Goal: Communication & Community: Participate in discussion

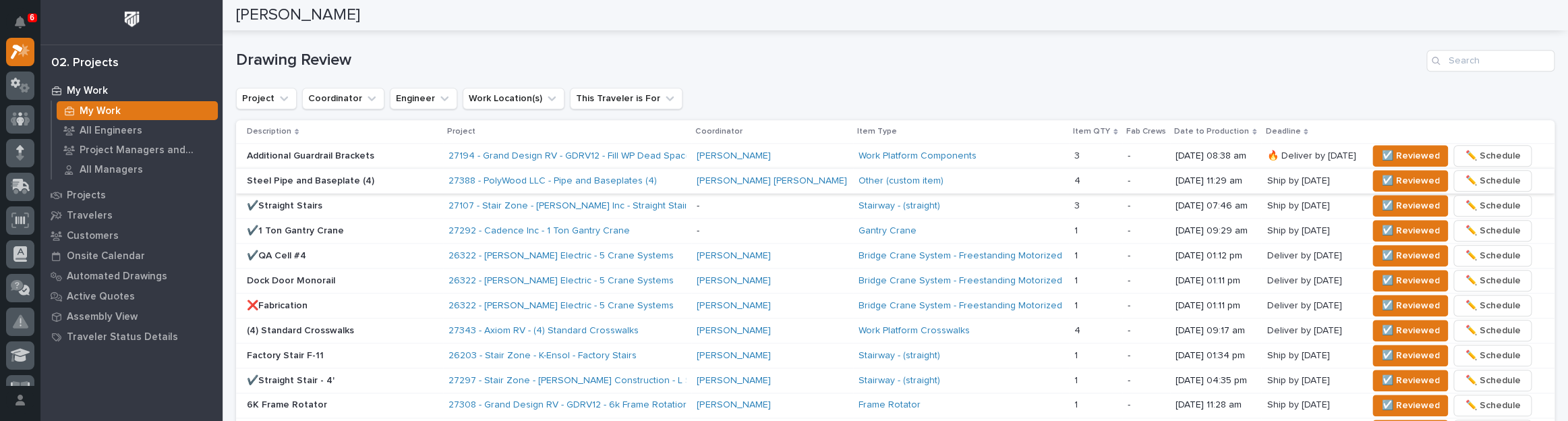
scroll to position [858, 0]
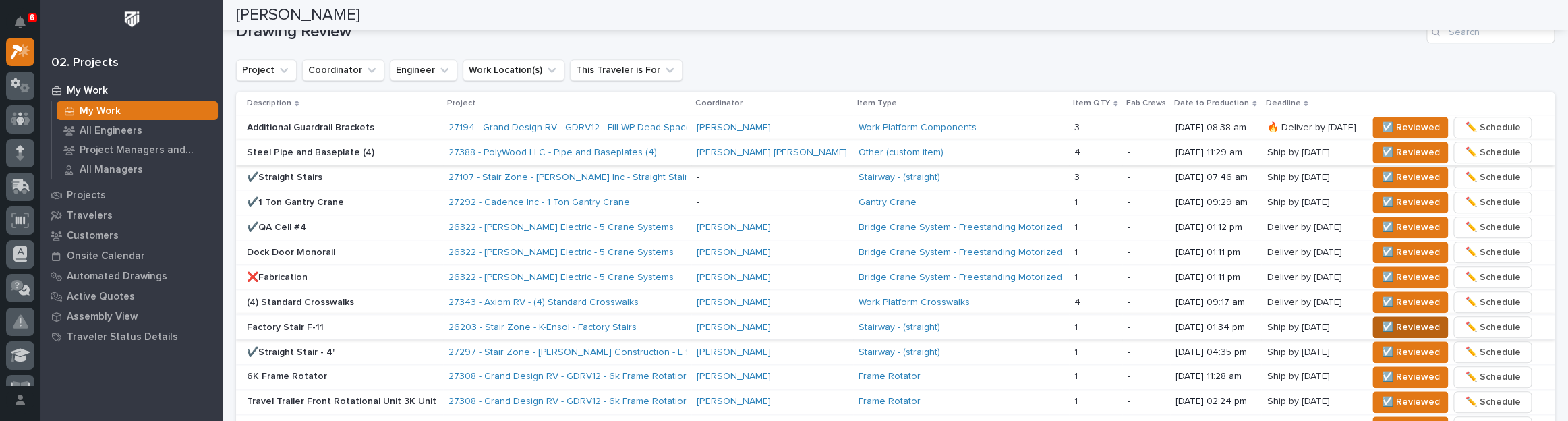
click at [1382, 321] on span "☑️ Reviewed" at bounding box center [1410, 326] width 58 height 16
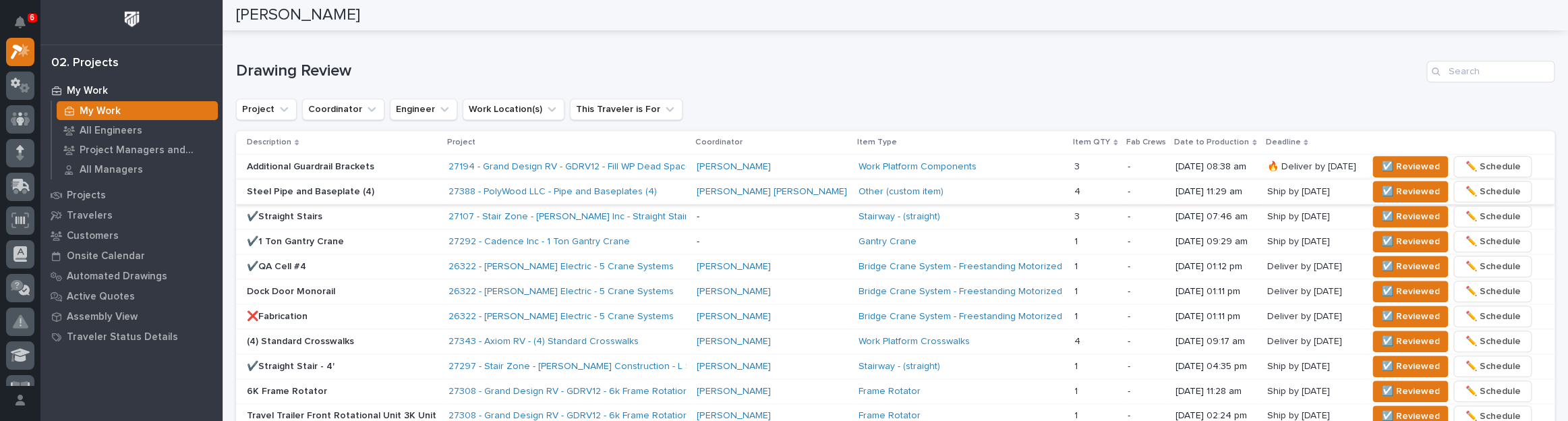
scroll to position [796, 0]
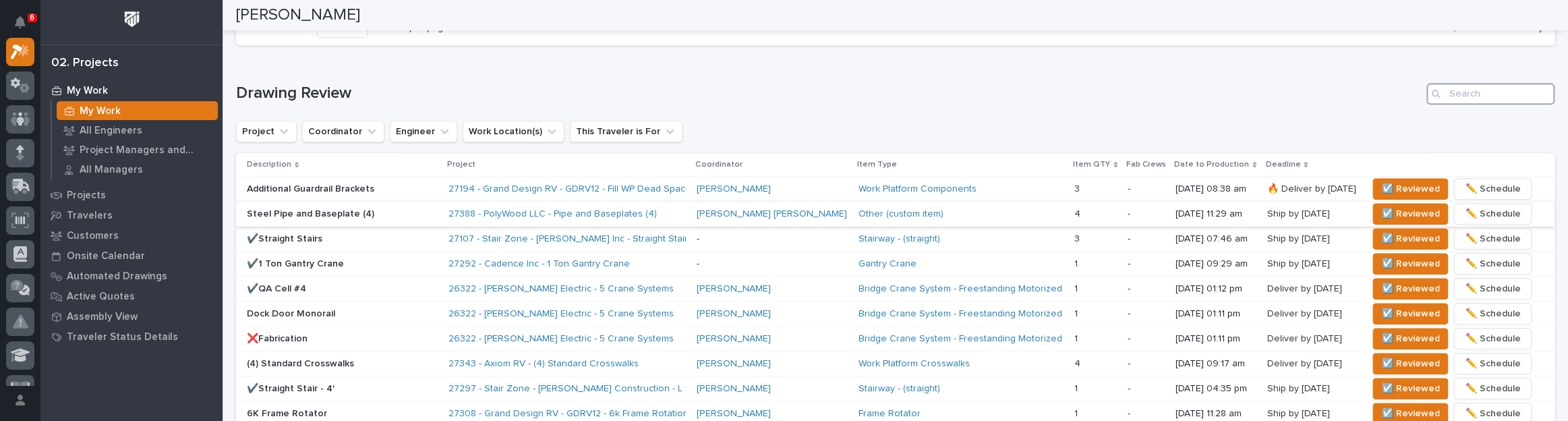
click at [1472, 84] on input "Search" at bounding box center [1490, 94] width 128 height 22
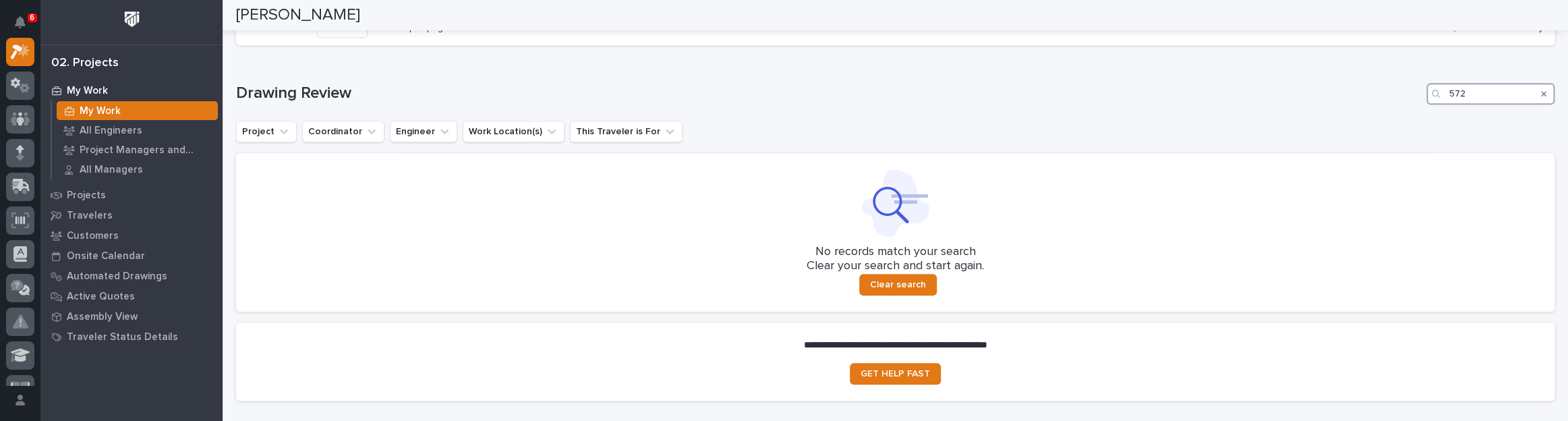
click at [1442, 95] on input "572" at bounding box center [1490, 94] width 128 height 22
type input "26572"
drag, startPoint x: 1474, startPoint y: 89, endPoint x: 1403, endPoint y: 79, distance: 71.7
click at [1402, 79] on div "Loading... Saving… Drawing Review 26572 Project Coordinator Engineer Work Locat…" at bounding box center [894, 189] width 1318 height 266
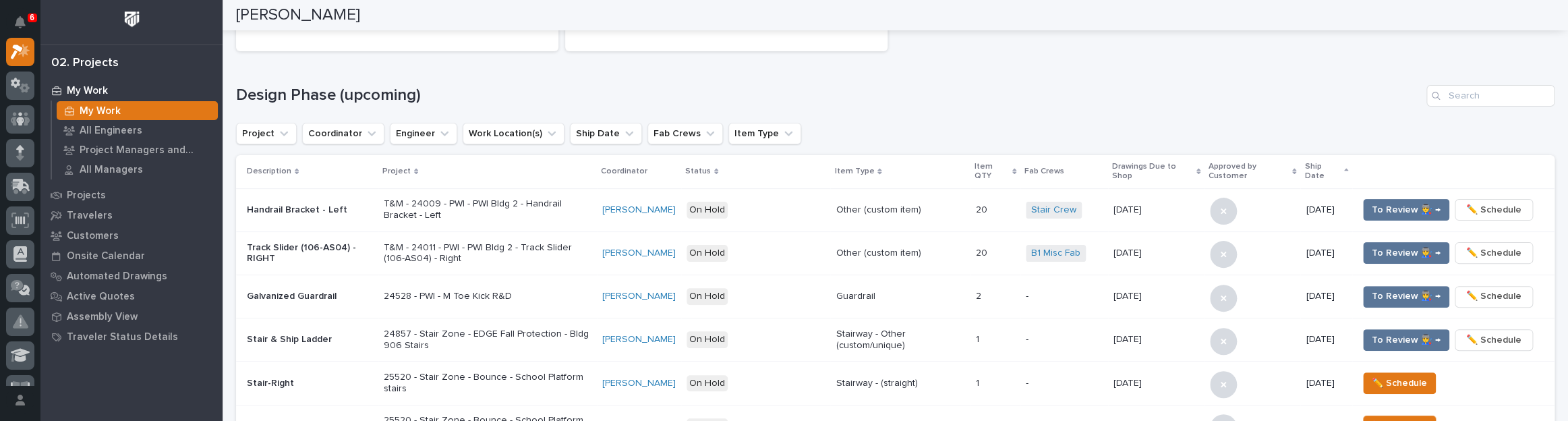
scroll to position [122, 0]
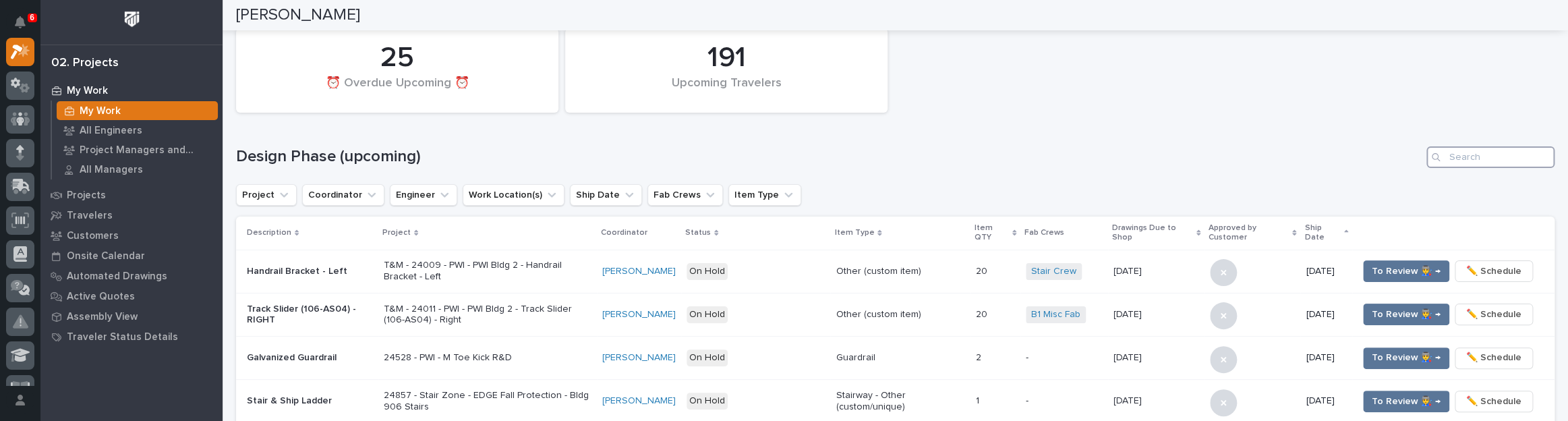
click at [1480, 164] on input "Search" at bounding box center [1490, 157] width 128 height 22
paste input "26572"
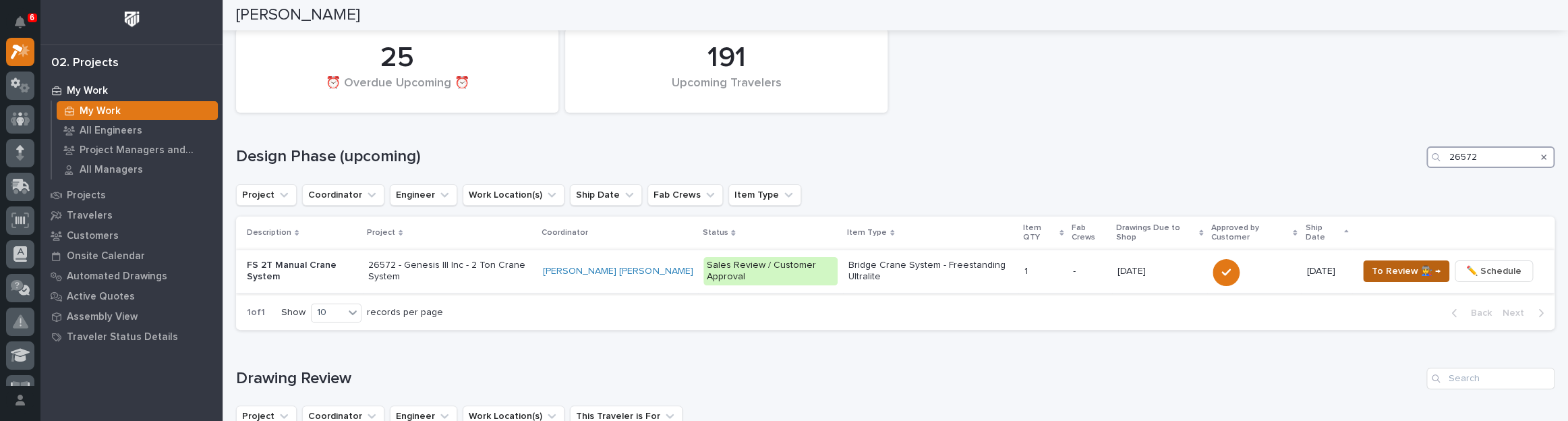
type input "26572"
click at [1382, 263] on span "To Review 👨‍🏭 →" at bounding box center [1406, 271] width 69 height 16
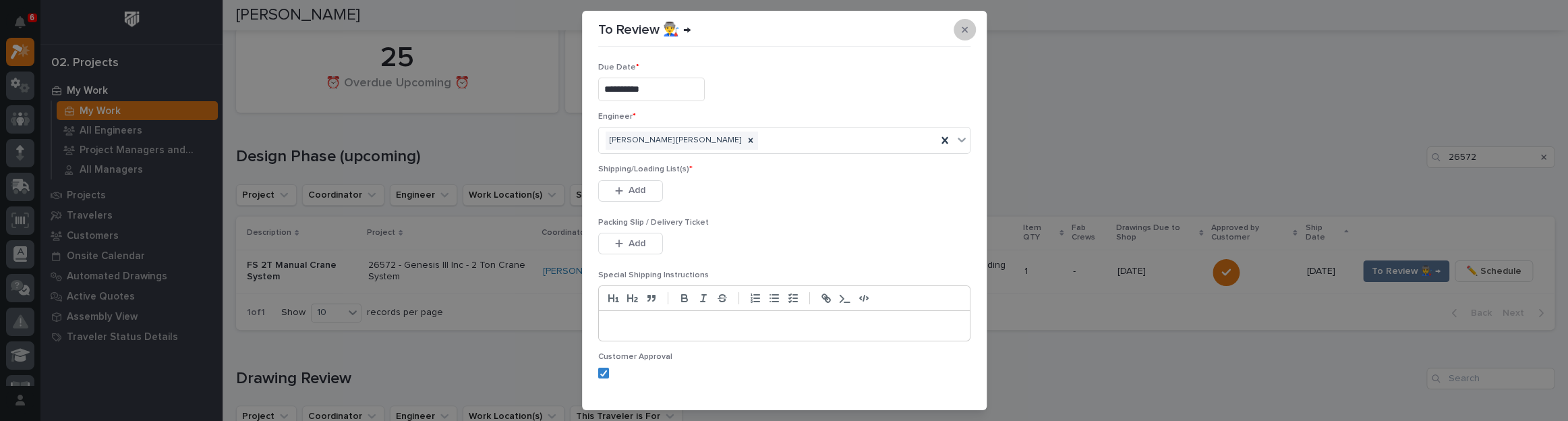
click at [954, 21] on button "button" at bounding box center [964, 30] width 22 height 22
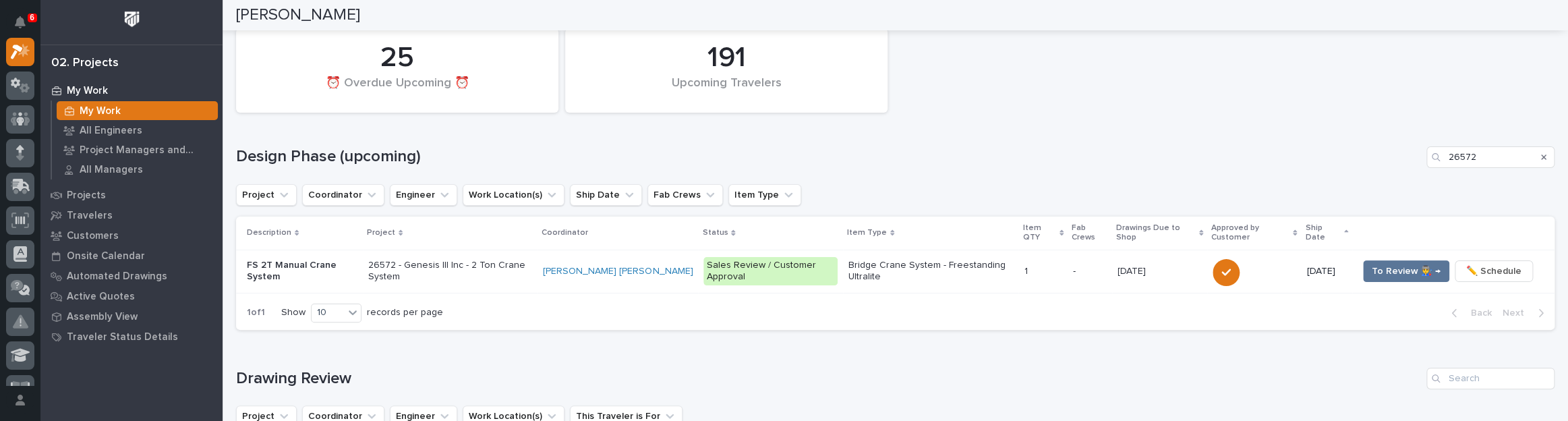
click at [499, 263] on p "26572 - Genesis III Inc - 2 Ton Crane System" at bounding box center [450, 271] width 164 height 23
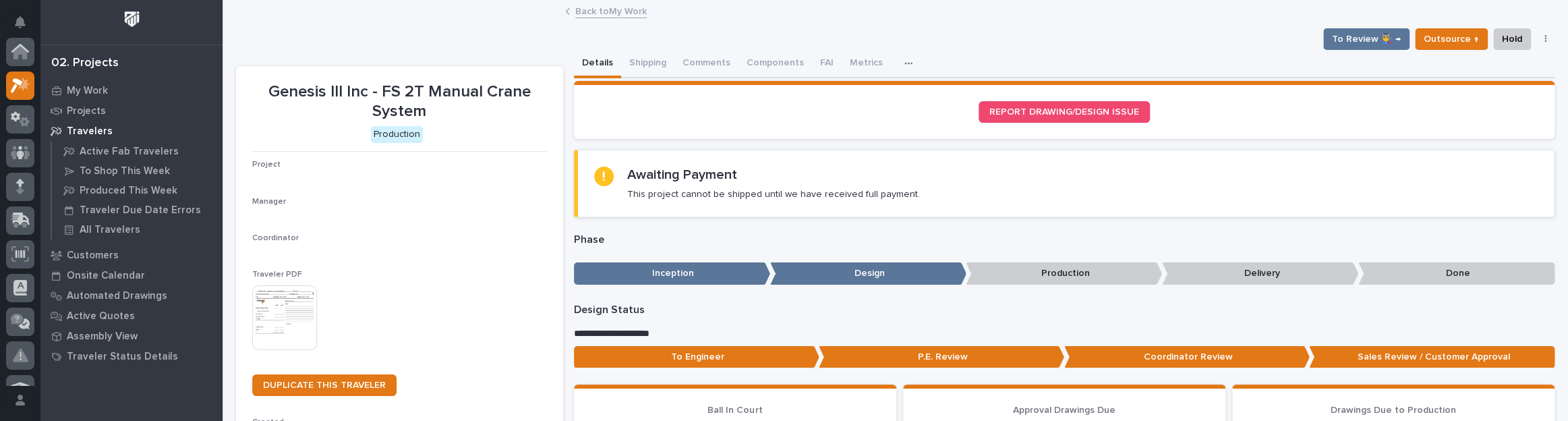
scroll to position [33, 0]
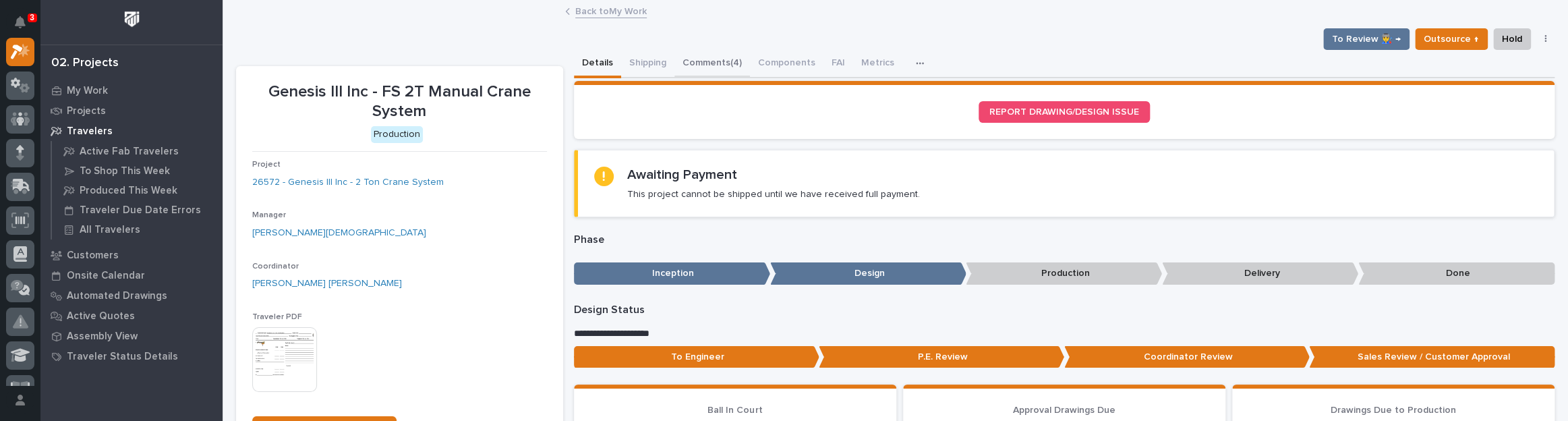
click at [717, 56] on button "Comments (4)" at bounding box center [712, 64] width 75 height 29
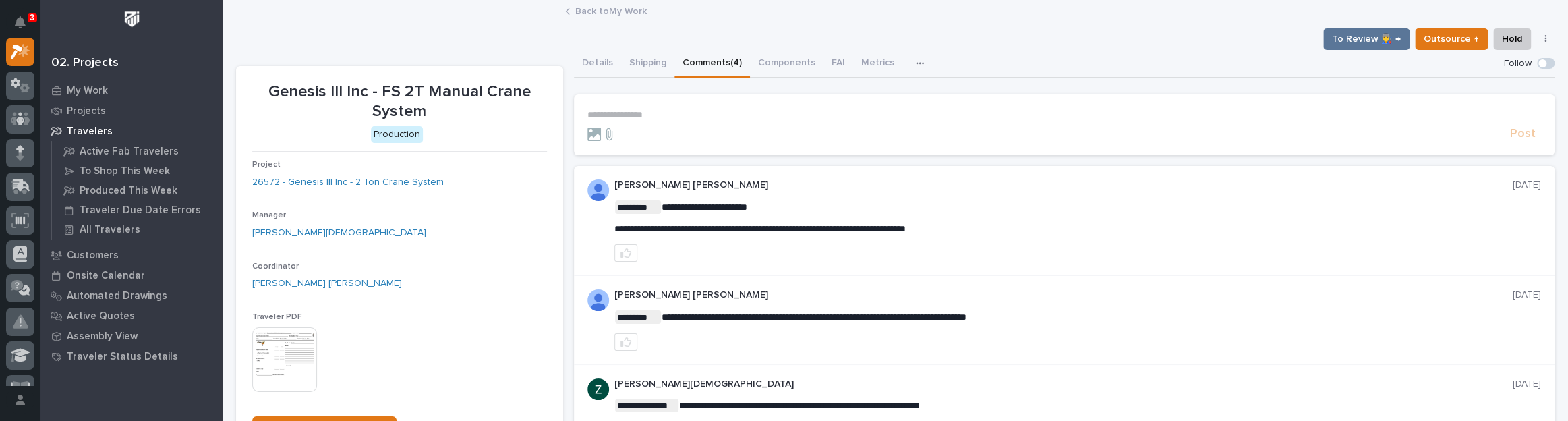
click at [654, 109] on p "**********" at bounding box center [1063, 115] width 953 height 11
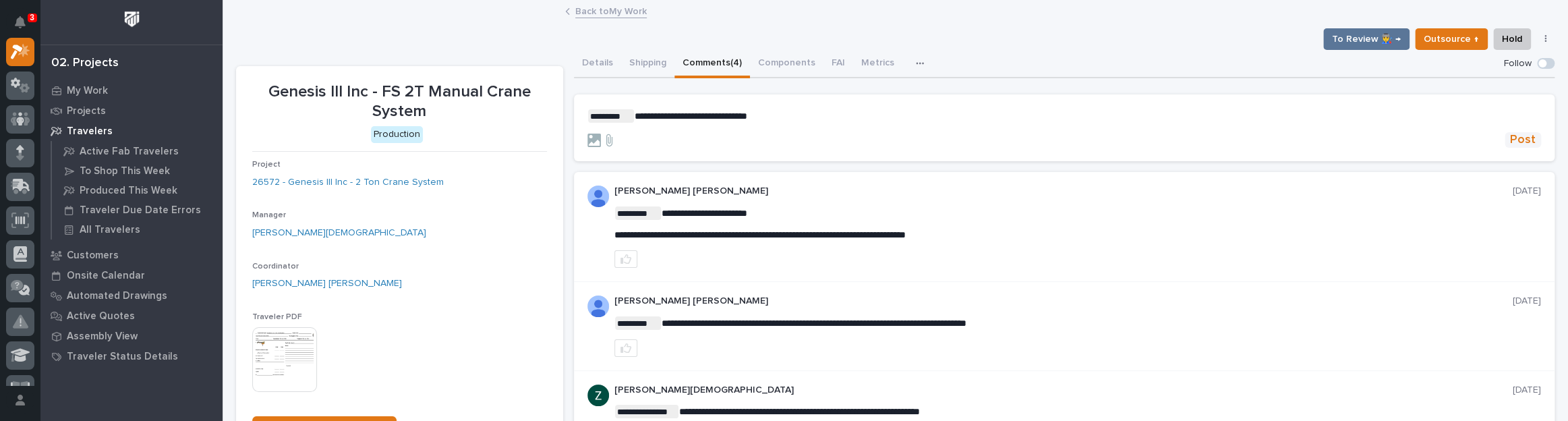
click at [1511, 132] on span "Post" at bounding box center [1522, 139] width 26 height 15
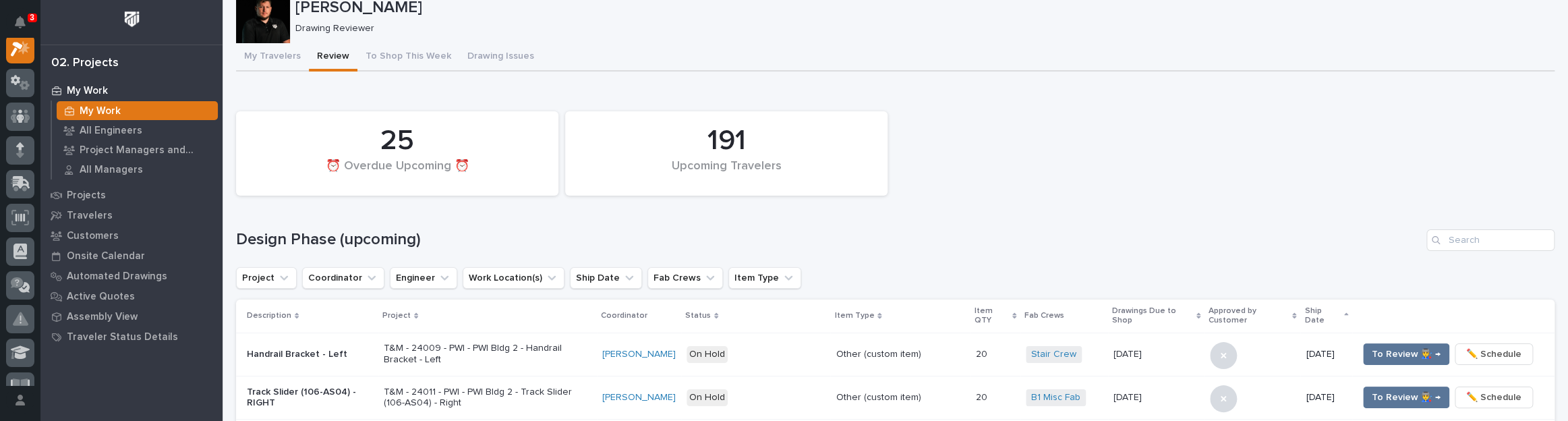
scroll to position [61, 0]
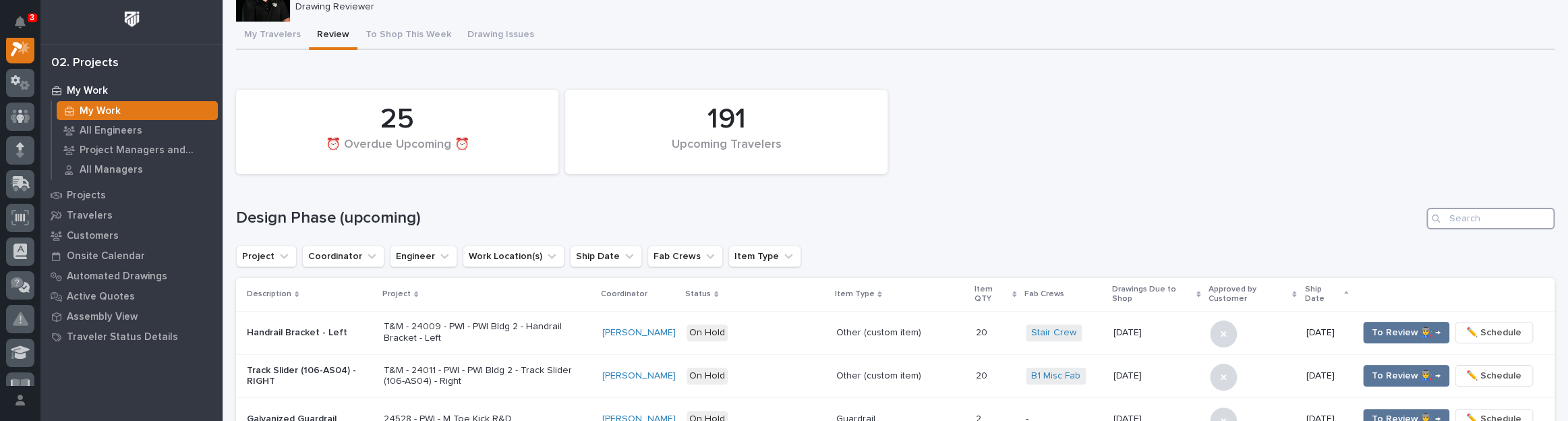
click at [1455, 217] on input "Search" at bounding box center [1490, 219] width 128 height 22
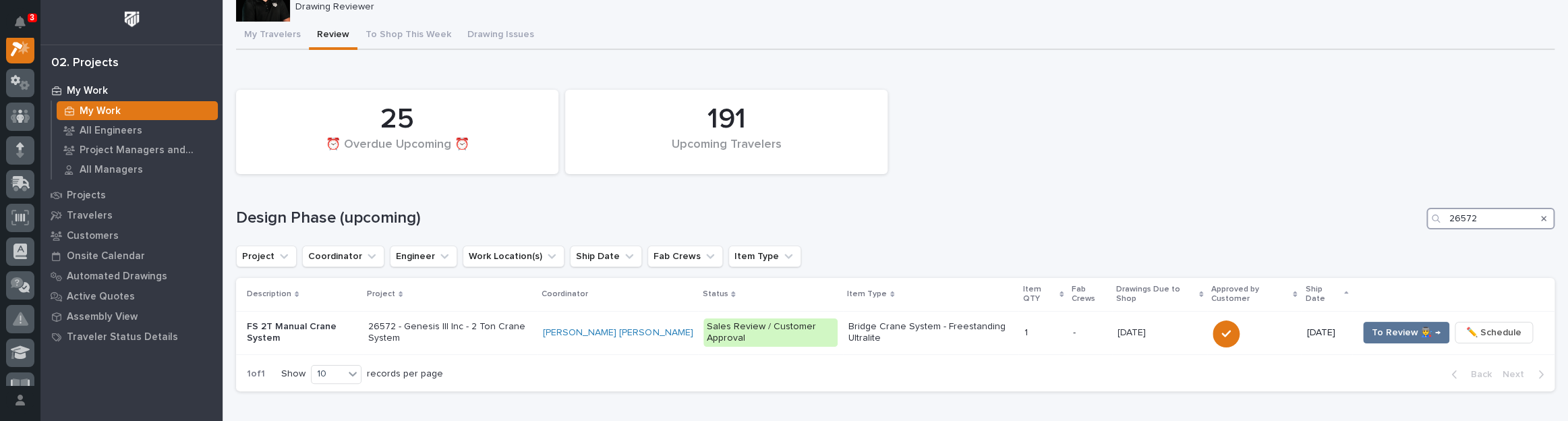
drag, startPoint x: 1494, startPoint y: 212, endPoint x: 1380, endPoint y: 201, distance: 114.5
click at [1380, 201] on div "191 Upcoming Travelers 25 ⏰ Overdue Upcoming ⏰ Design Phase (upcoming) 26572 Pr…" at bounding box center [894, 237] width 1318 height 308
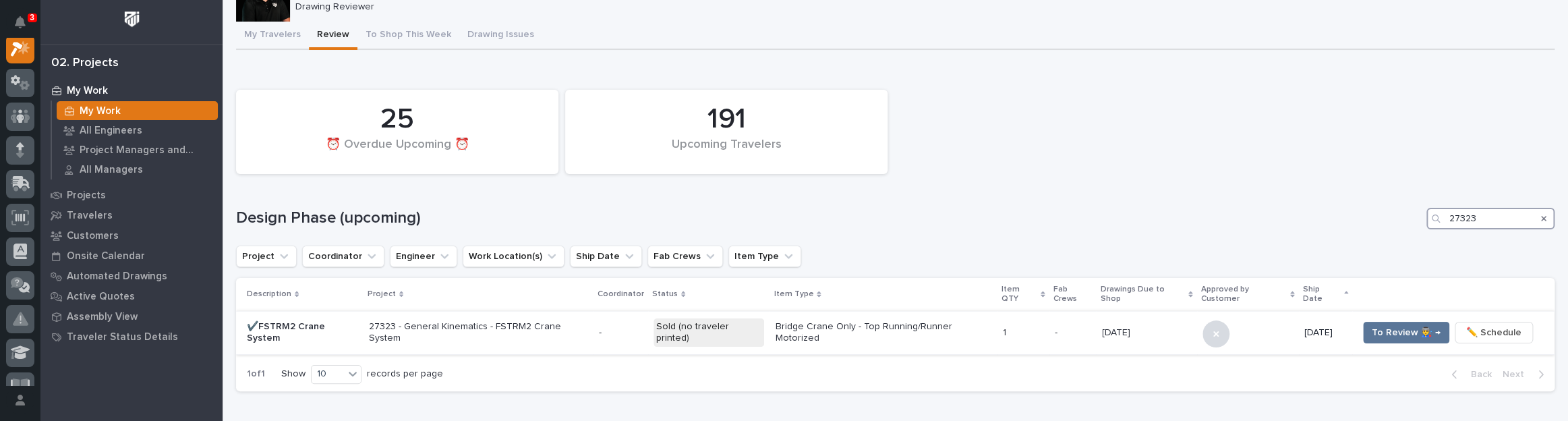
type input "27323"
click at [1097, 329] on td "[DATE] [DATE]" at bounding box center [1146, 332] width 100 height 43
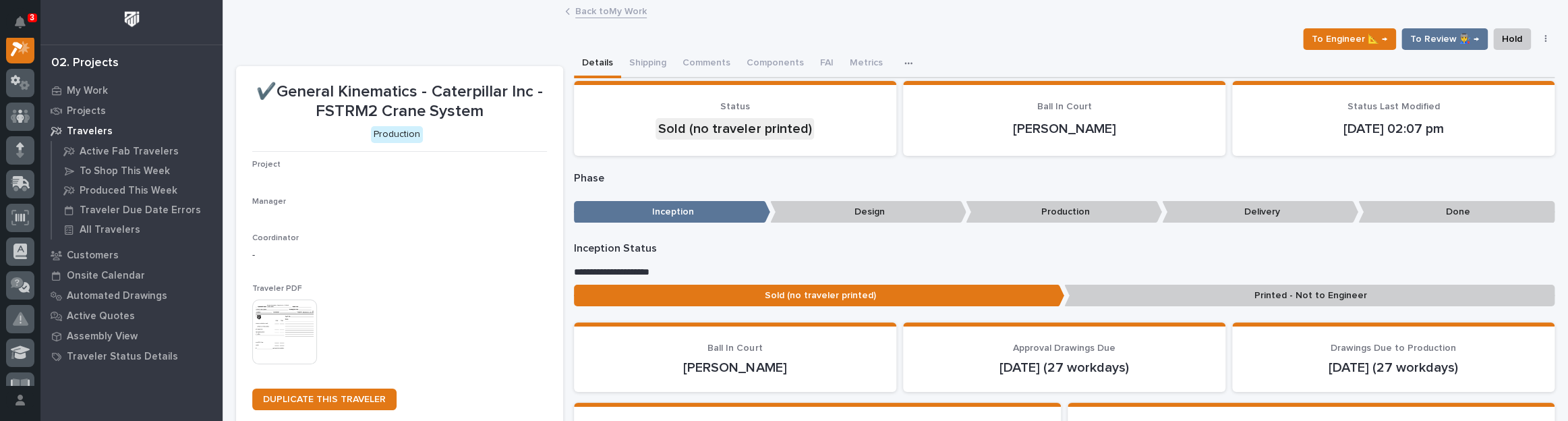
scroll to position [33, 0]
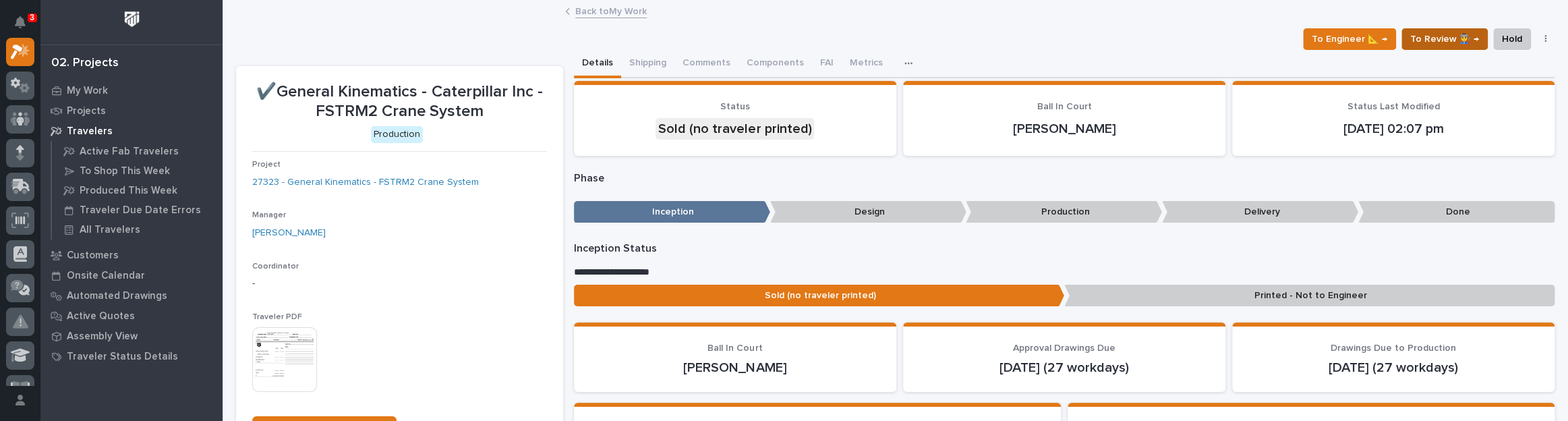
click at [1440, 40] on span "To Review 👨‍🏭 →" at bounding box center [1444, 38] width 69 height 16
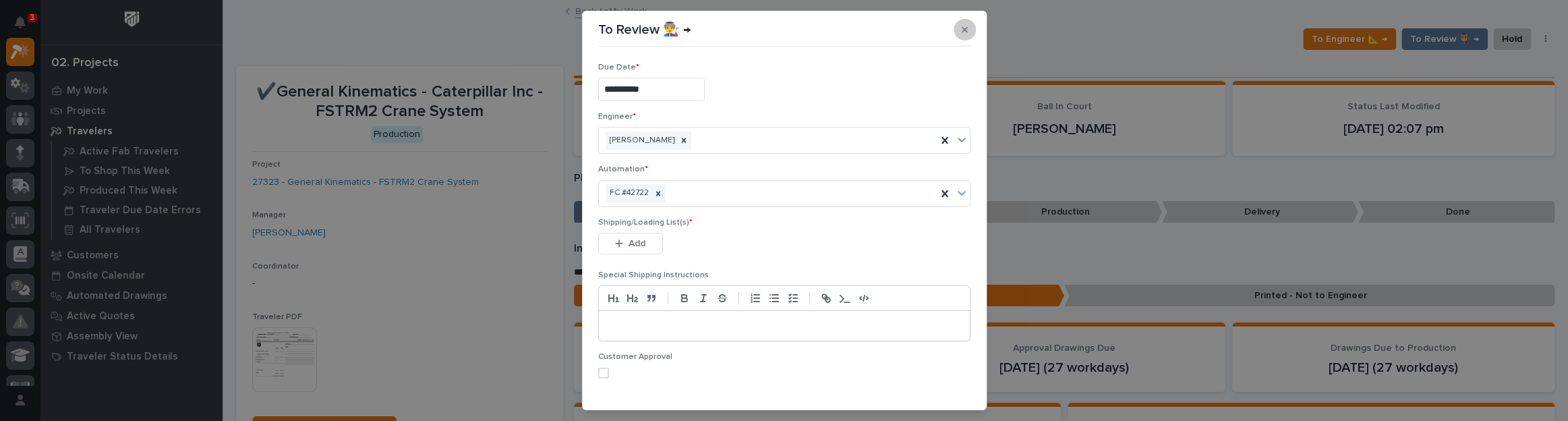
click at [954, 24] on button "button" at bounding box center [964, 30] width 22 height 22
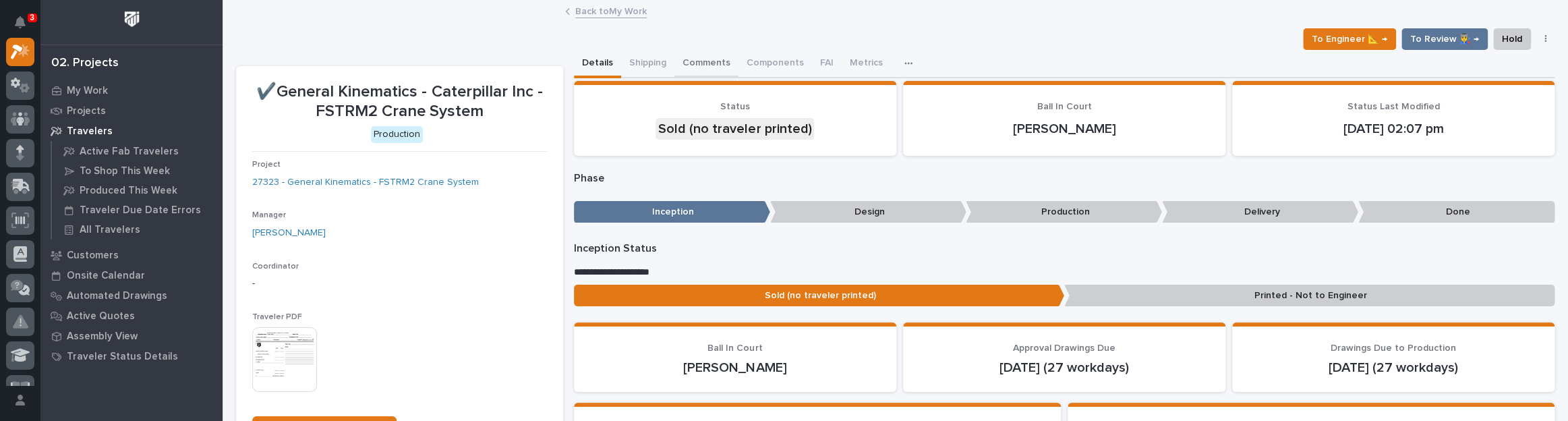
click at [708, 54] on button "Comments" at bounding box center [706, 64] width 64 height 29
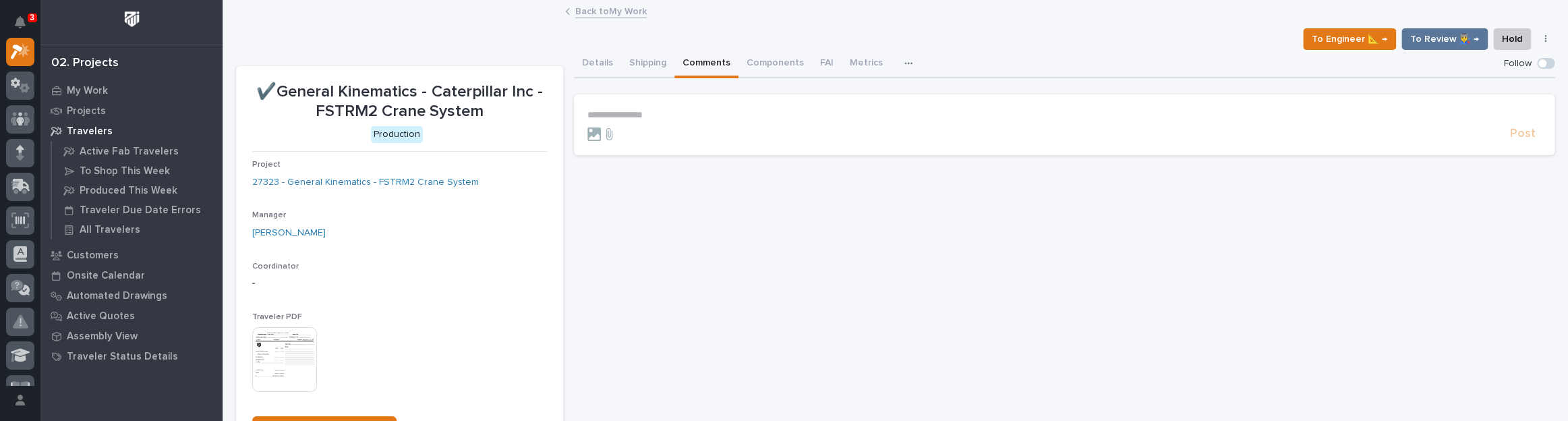
click at [656, 108] on section "**********" at bounding box center [1063, 125] width 980 height 61
click at [652, 116] on p "**********" at bounding box center [1063, 115] width 953 height 11
click at [644, 133] on span "[PERSON_NAME]" at bounding box center [626, 135] width 75 height 10
click at [659, 118] on p "**********" at bounding box center [1063, 116] width 953 height 13
click at [1513, 132] on span "Post" at bounding box center [1522, 139] width 26 height 15
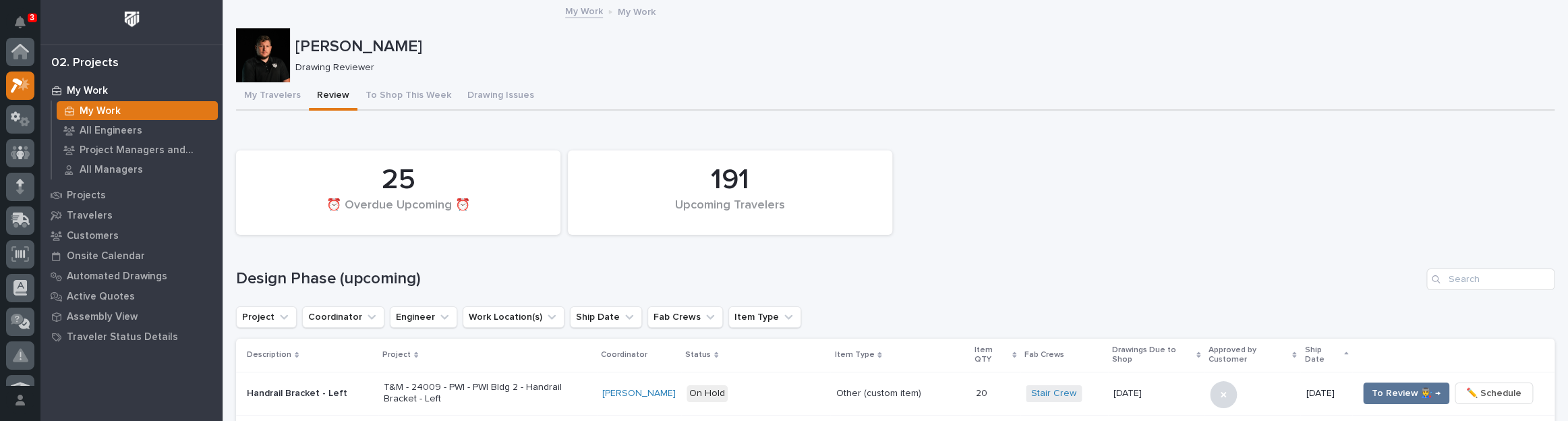
scroll to position [36, 0]
click at [1451, 270] on input "Search" at bounding box center [1490, 279] width 128 height 22
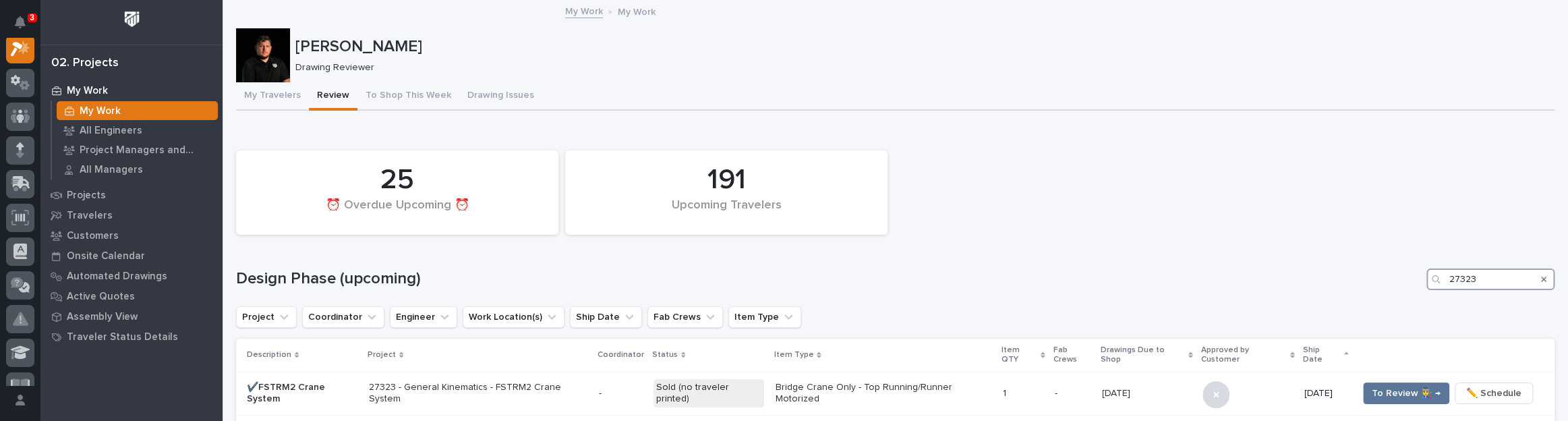
scroll to position [33, 0]
type input "27323"
click at [1540, 277] on icon "Search" at bounding box center [1543, 280] width 6 height 6
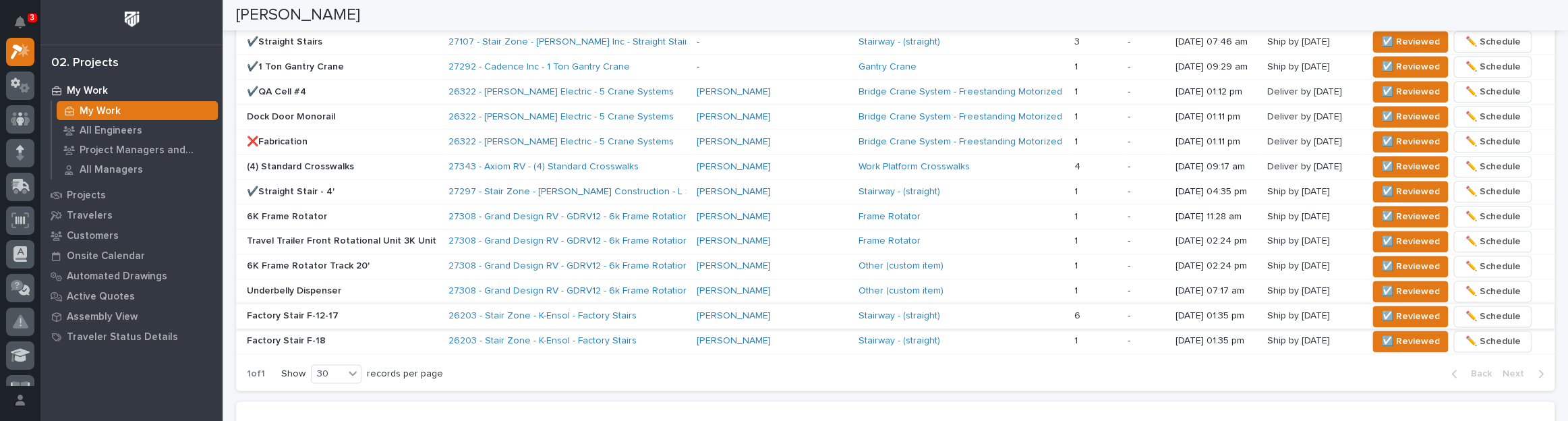
scroll to position [798, 0]
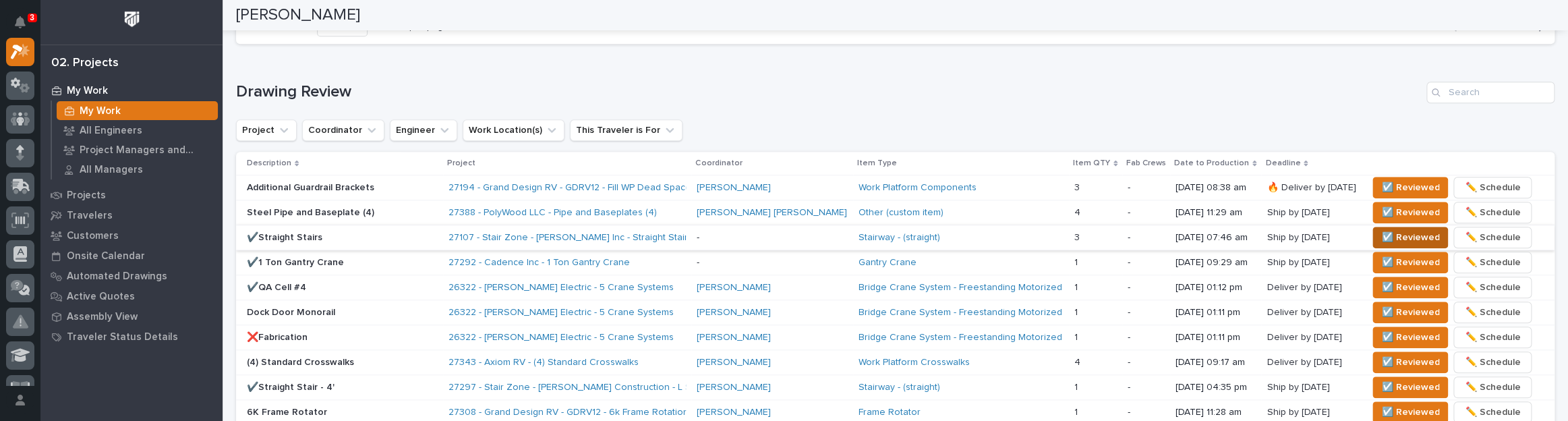
click at [1389, 229] on span "☑️ Reviewed" at bounding box center [1410, 237] width 58 height 16
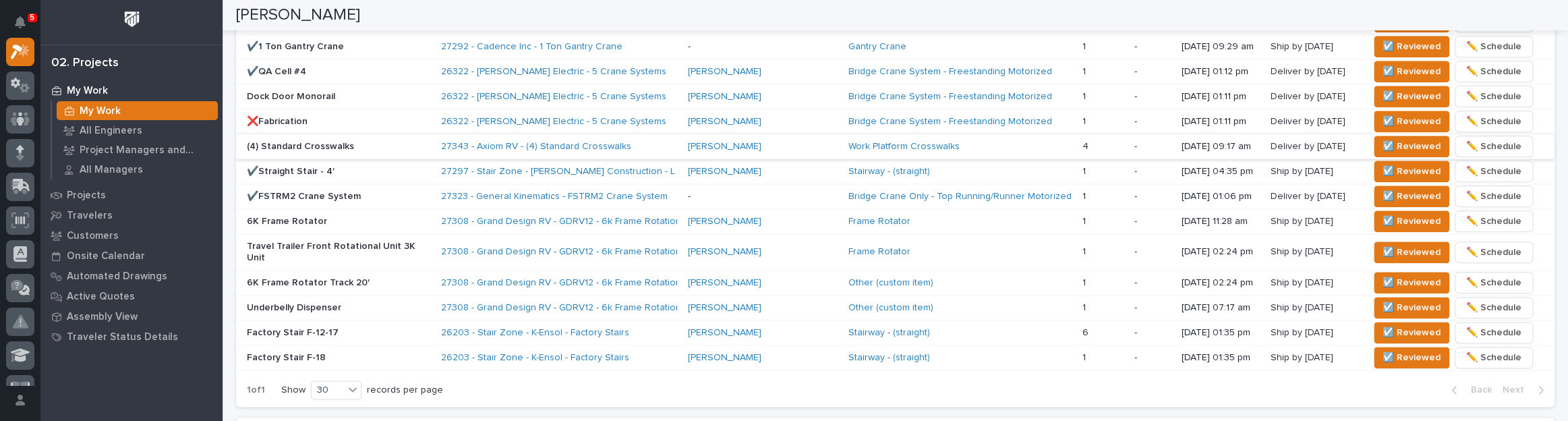
scroll to position [859, 0]
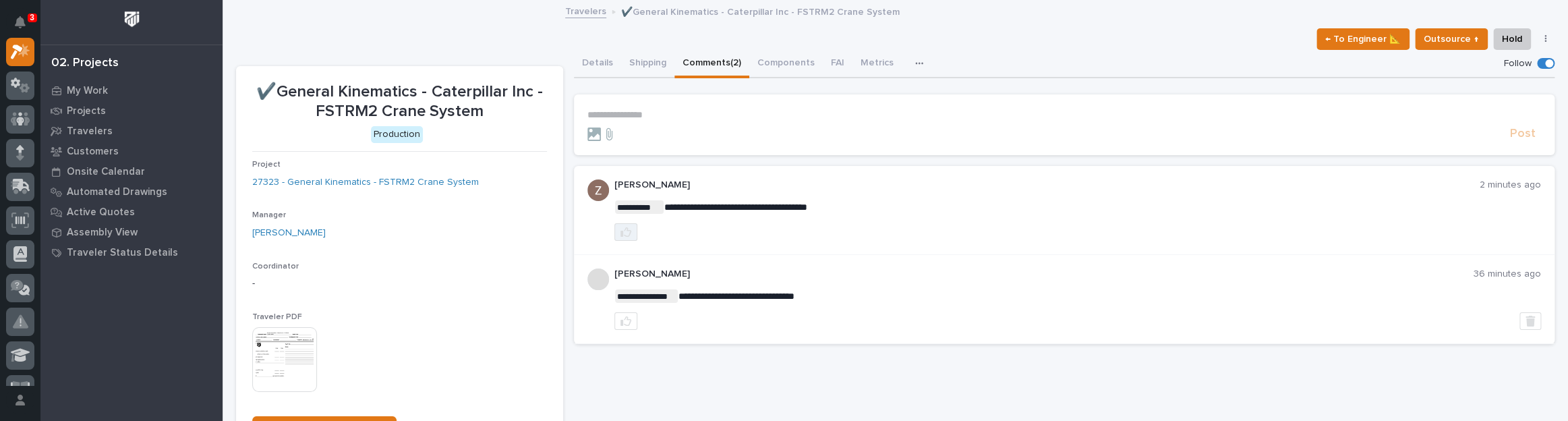
click at [621, 238] on button "button" at bounding box center [626, 232] width 23 height 17
click at [625, 234] on icon "button" at bounding box center [625, 232] width 10 height 10
click at [623, 121] on form "**********" at bounding box center [1063, 125] width 953 height 32
click at [622, 108] on section "**********" at bounding box center [1063, 125] width 980 height 61
click at [616, 115] on p "**********" at bounding box center [1063, 115] width 953 height 11
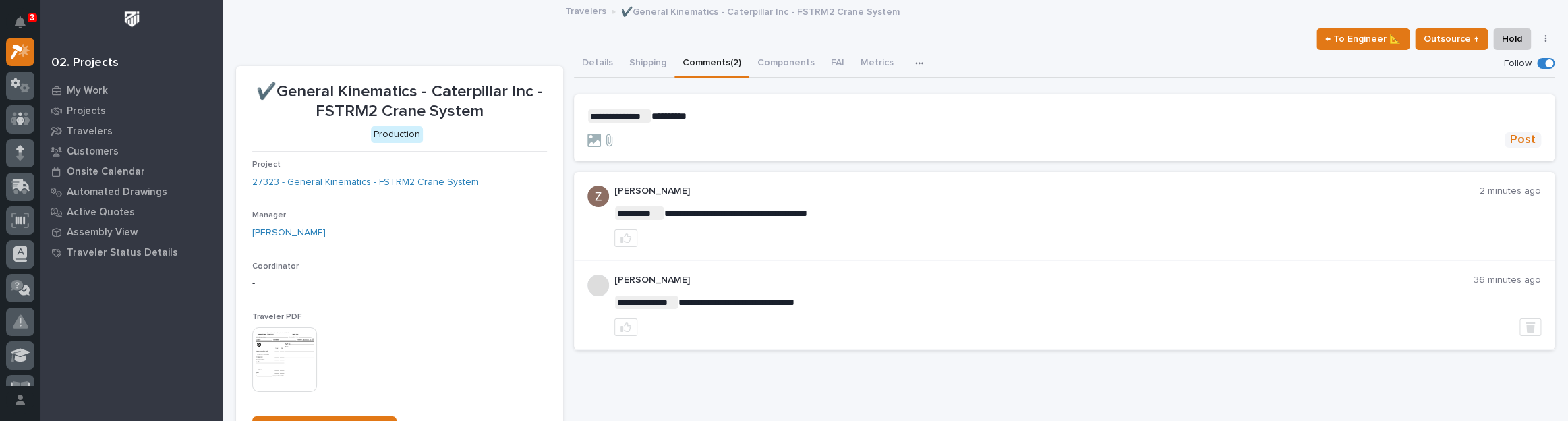
click at [1510, 132] on span "Post" at bounding box center [1522, 139] width 26 height 15
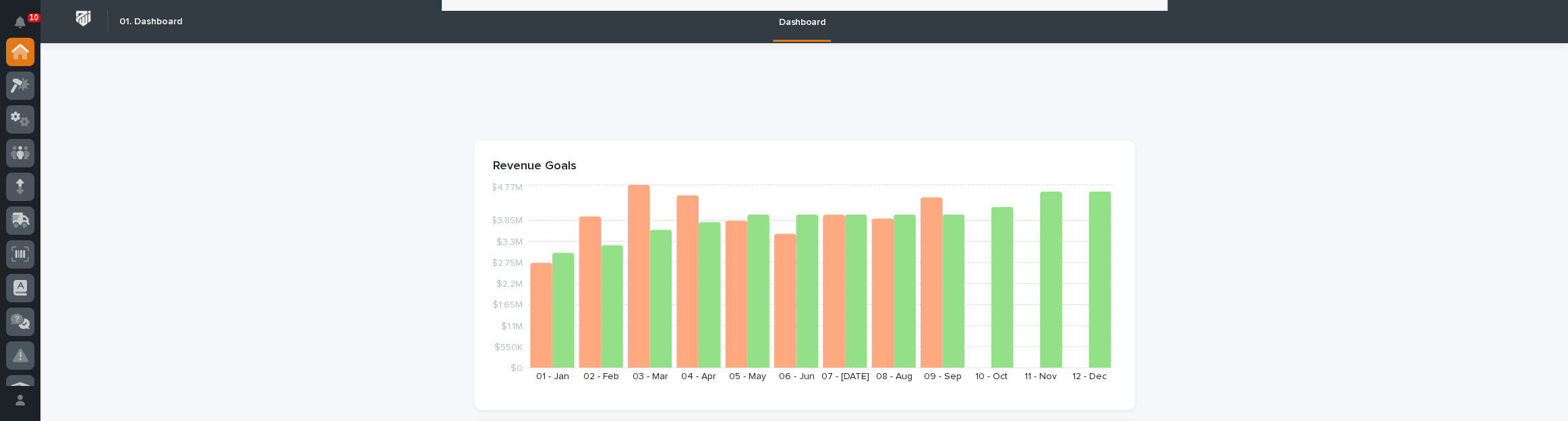
scroll to position [613, 0]
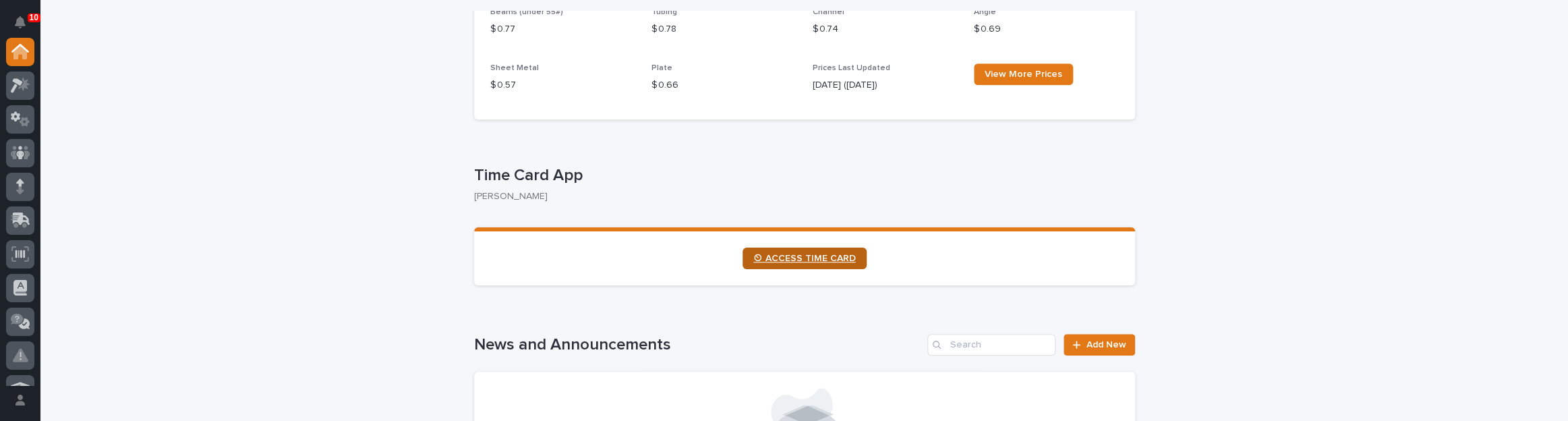
click at [825, 261] on span "⏲ ACCESS TIME CARD" at bounding box center [804, 259] width 102 height 10
